Goal: Navigation & Orientation: Find specific page/section

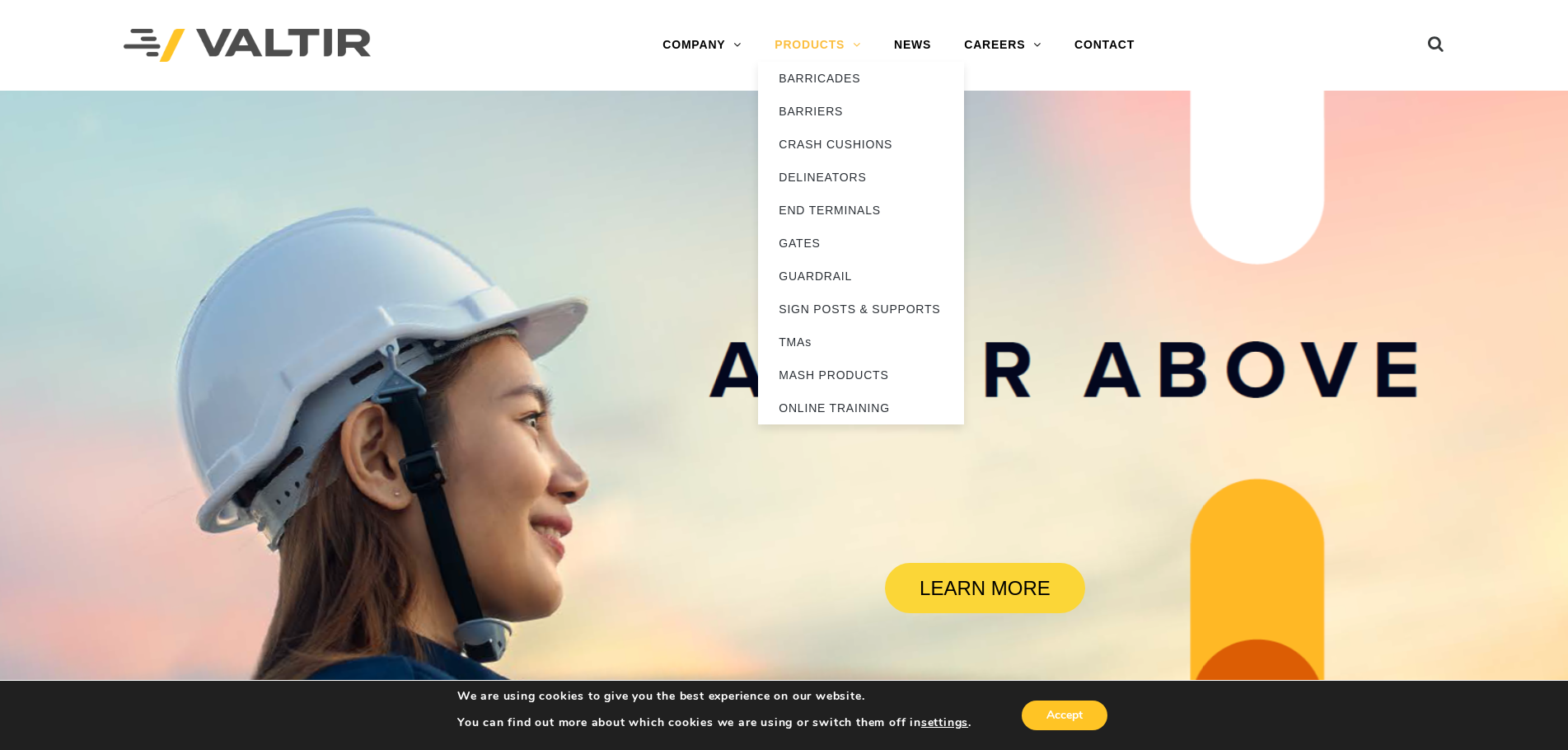
click at [795, 37] on link "PRODUCTS" at bounding box center [817, 45] width 119 height 33
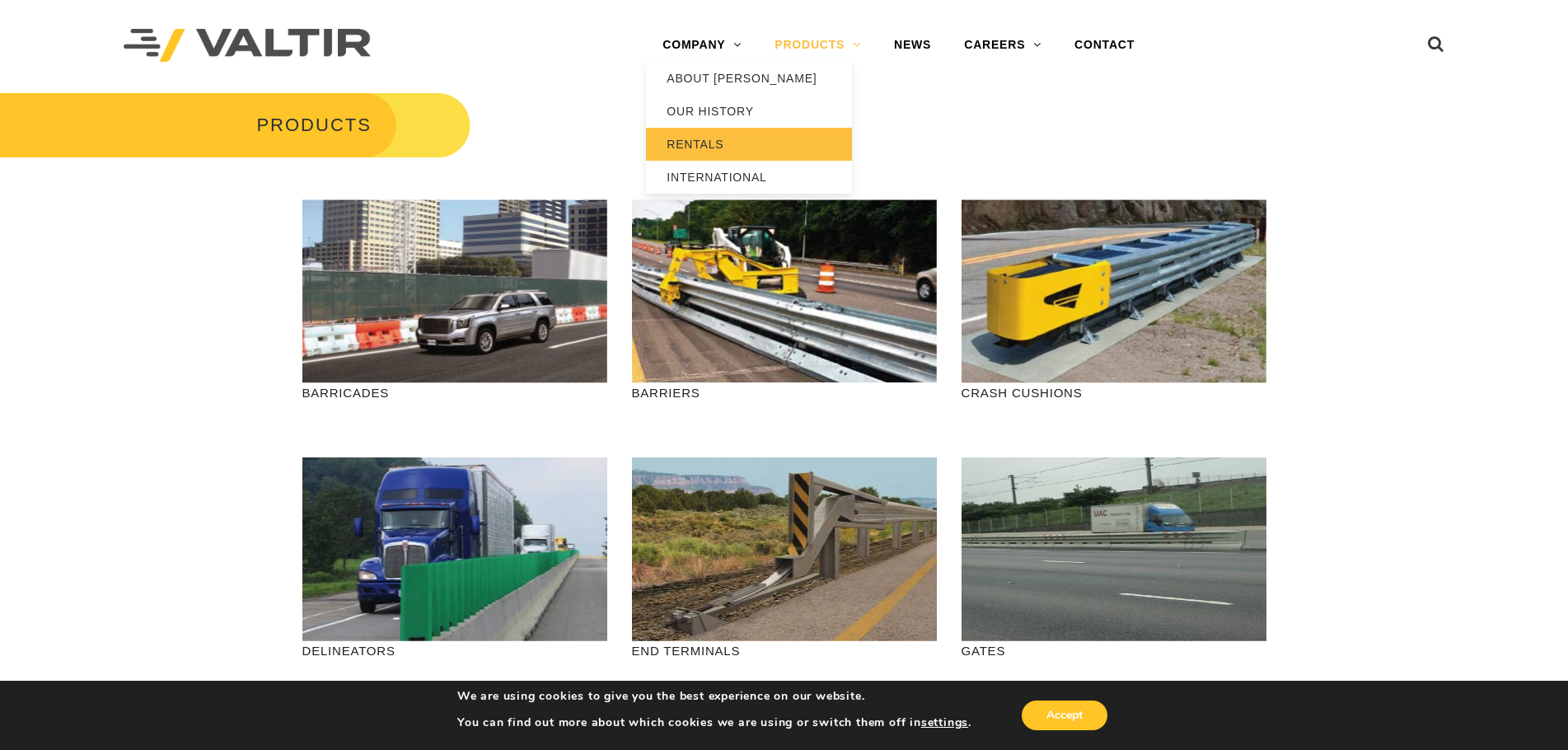
click at [737, 140] on link "RENTALS" at bounding box center [749, 144] width 206 height 33
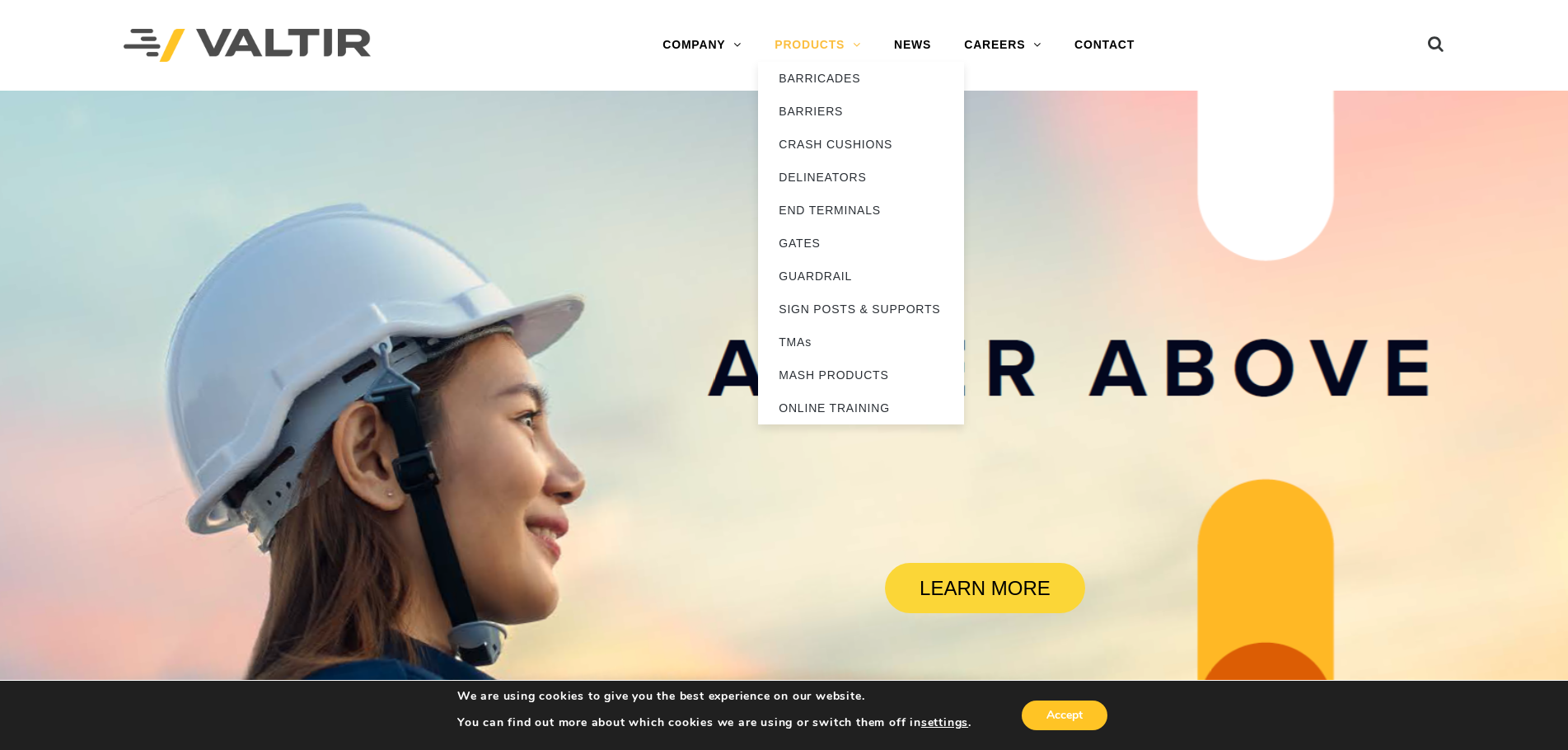
click at [807, 33] on link "PRODUCTS" at bounding box center [817, 45] width 119 height 33
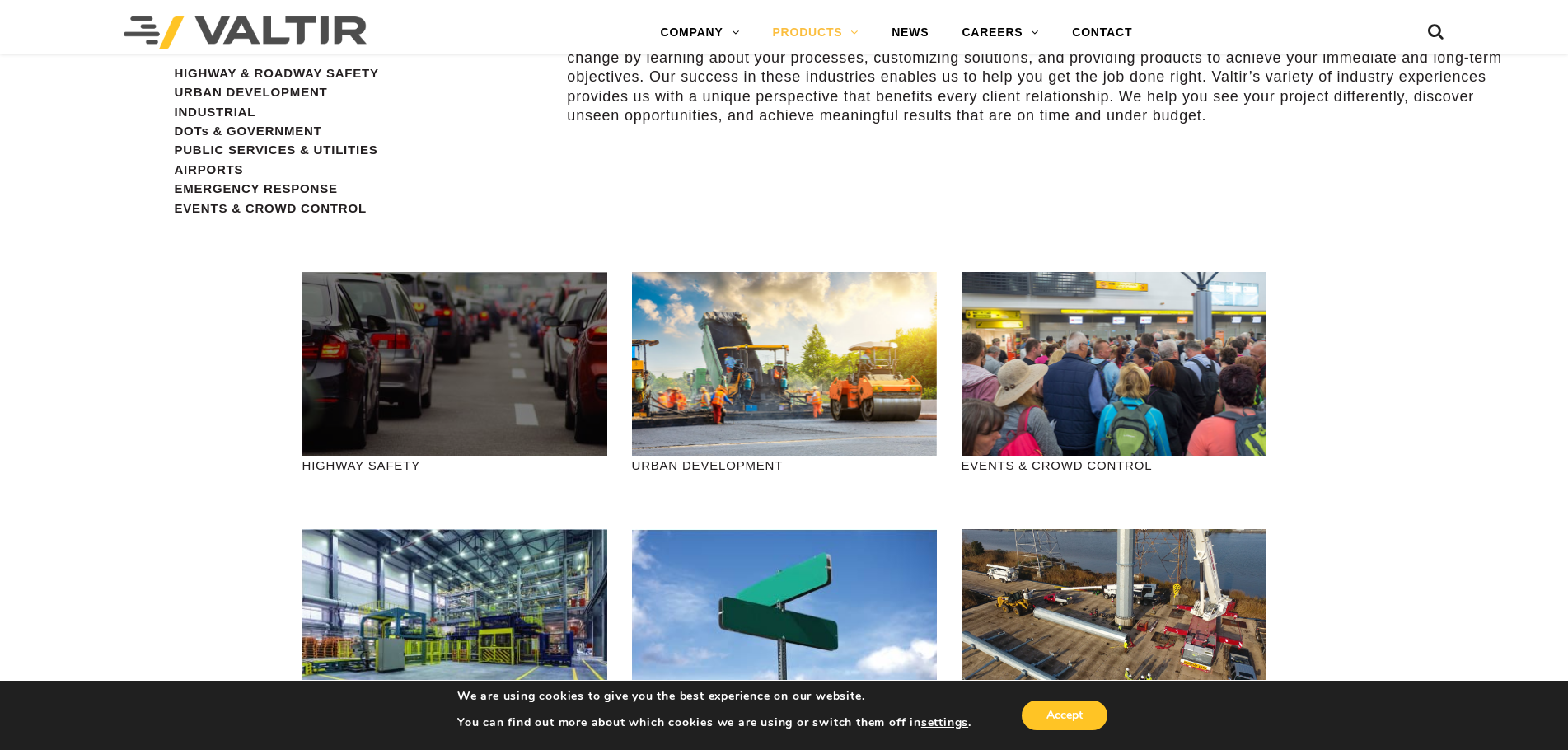
scroll to position [1484, 0]
